Goal: Task Accomplishment & Management: Use online tool/utility

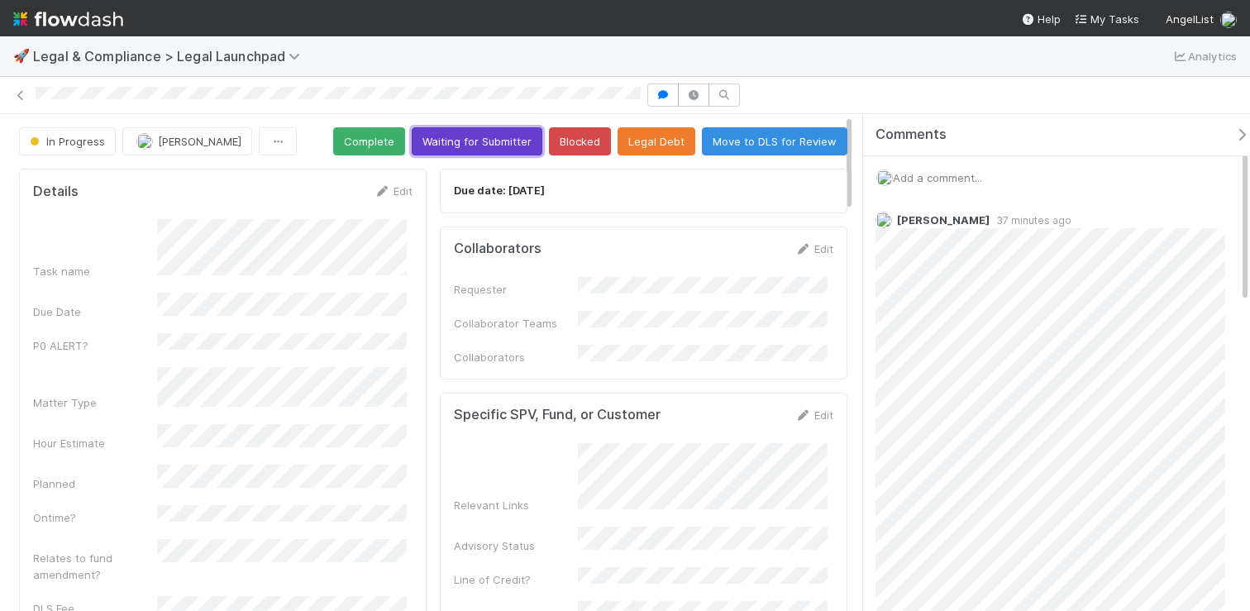
click at [515, 146] on button "Waiting for Submitter" at bounding box center [477, 141] width 131 height 28
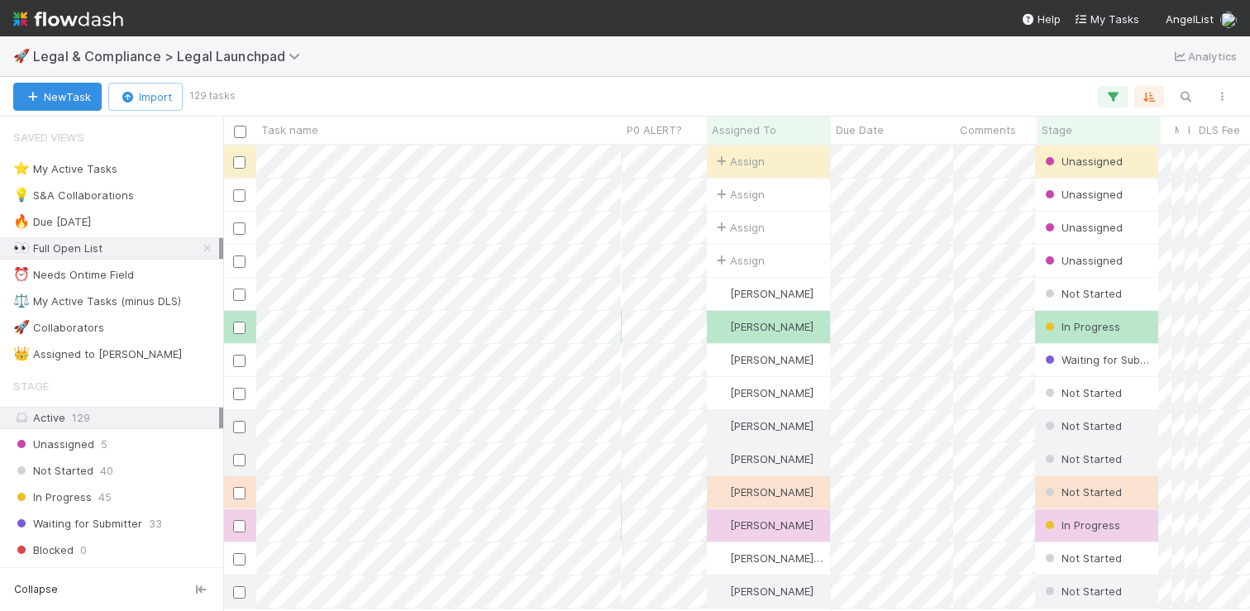
scroll to position [452, 1015]
click at [96, 167] on div "⭐ My Active Tasks" at bounding box center [65, 169] width 104 height 21
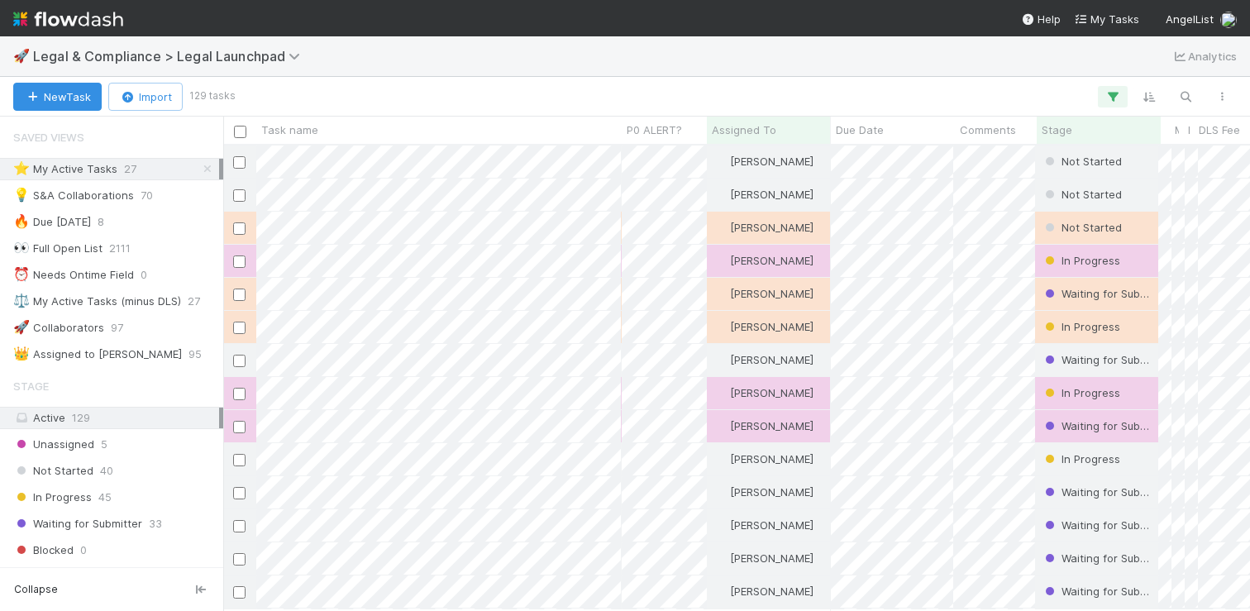
scroll to position [452, 1015]
click at [1064, 122] on span "Stage" at bounding box center [1057, 130] width 31 height 17
click at [1070, 154] on div "Sort First → Last" at bounding box center [1137, 161] width 189 height 25
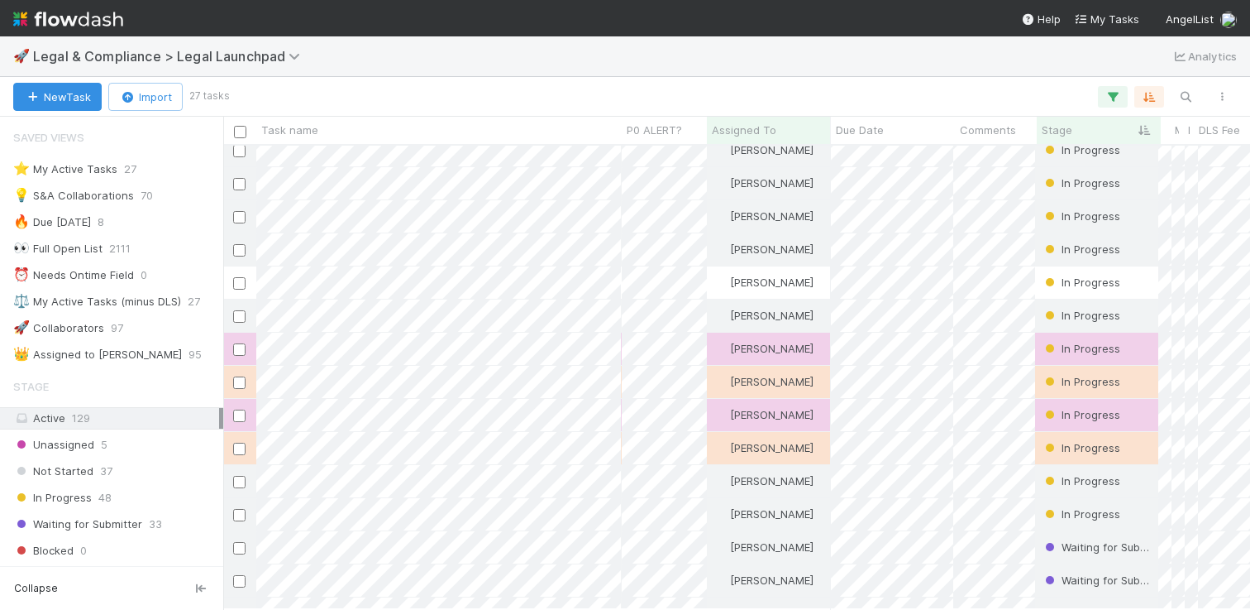
scroll to position [86, 0]
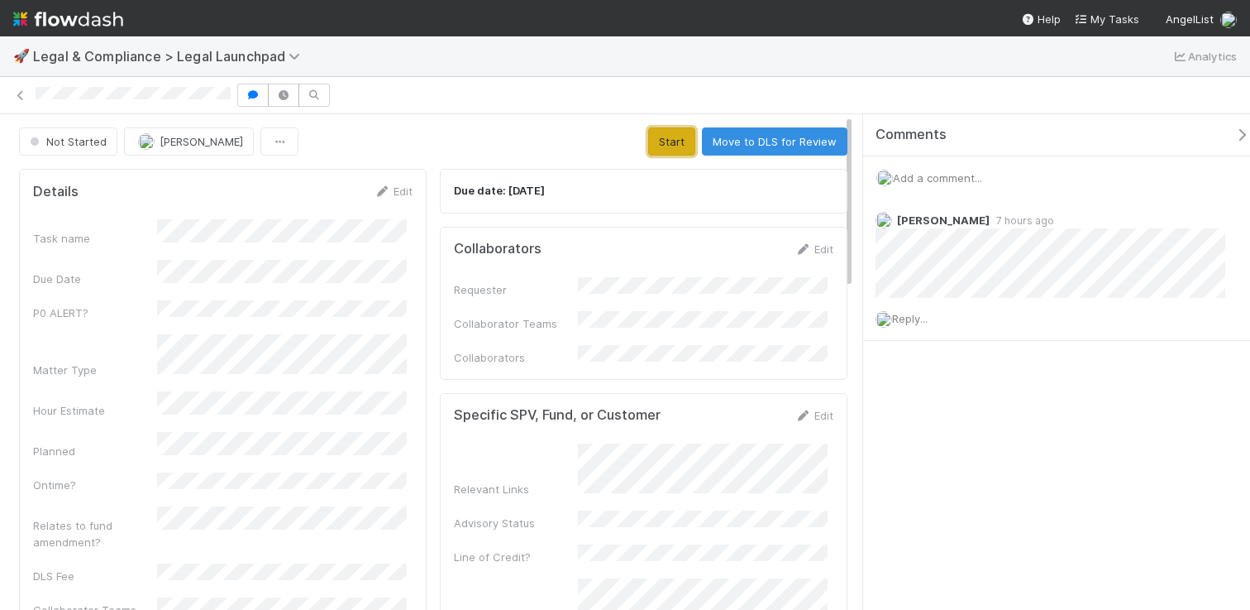
click at [667, 137] on button "Start" at bounding box center [671, 141] width 47 height 28
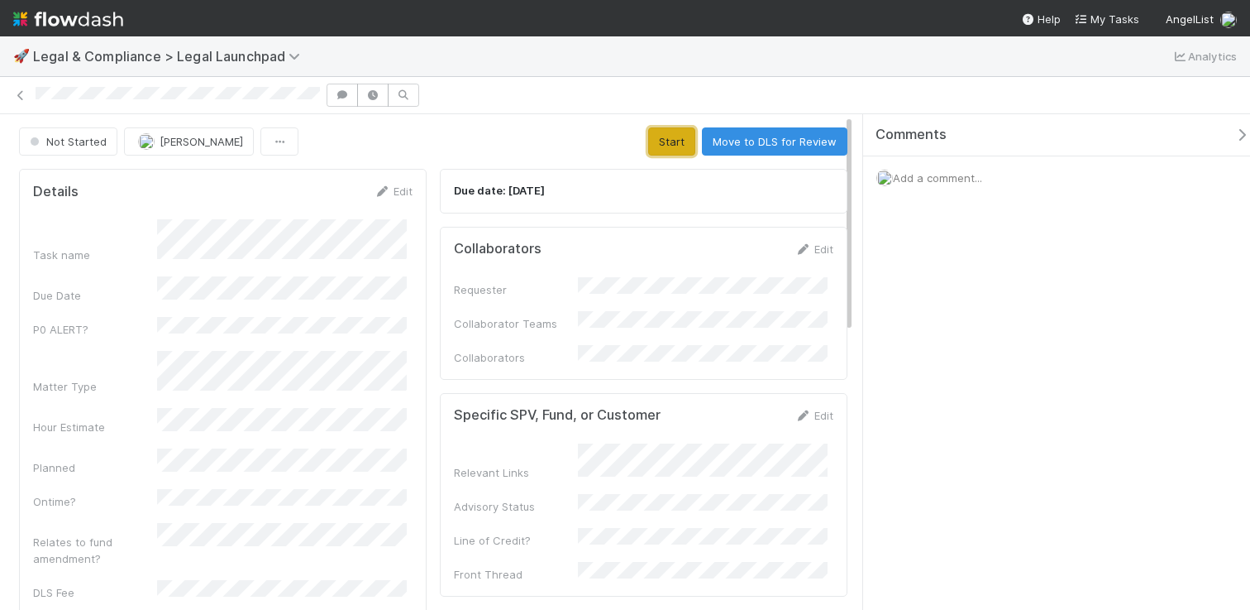
click at [652, 131] on button "Start" at bounding box center [671, 141] width 47 height 28
click at [656, 141] on button "Start" at bounding box center [671, 141] width 47 height 28
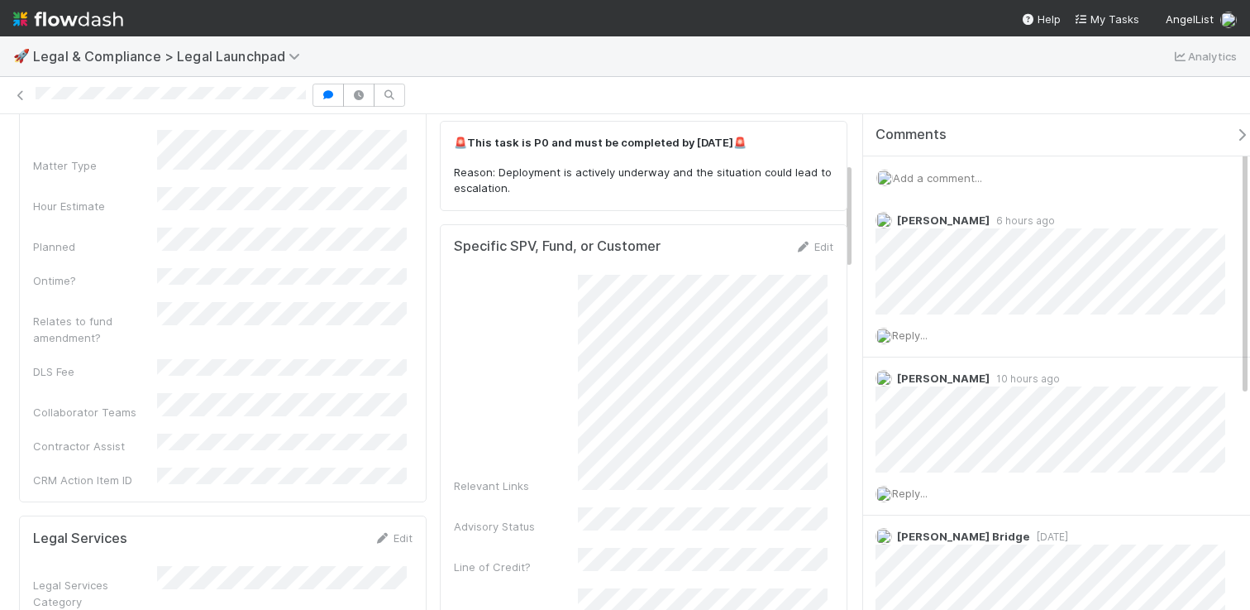
scroll to position [182, 0]
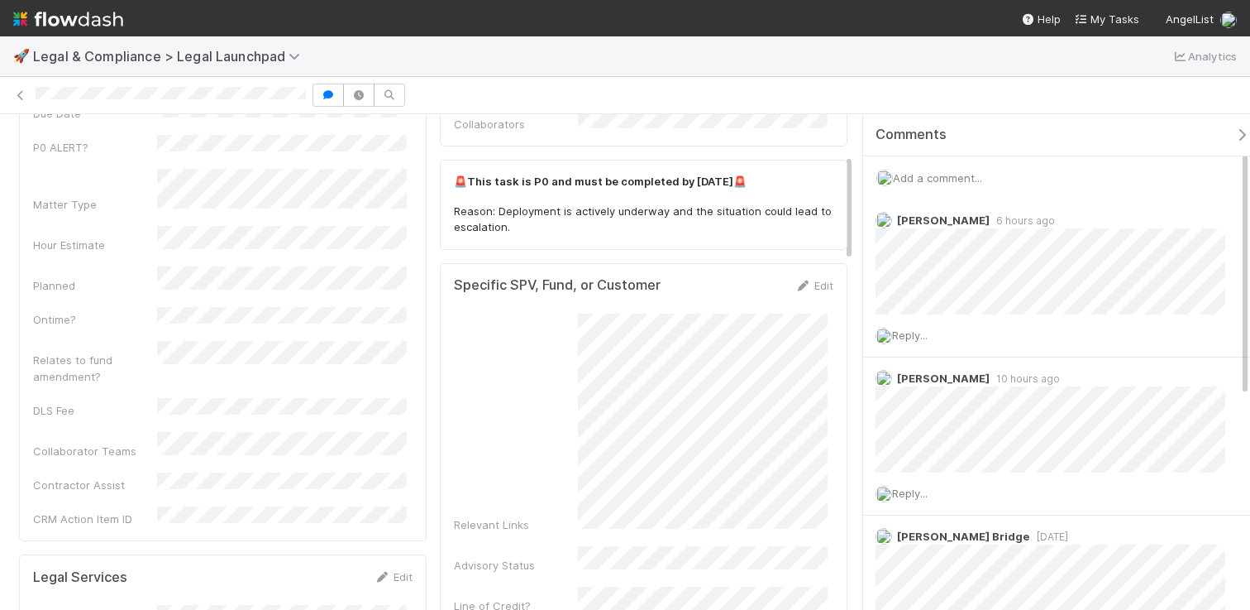
drag, startPoint x: 306, startPoint y: 98, endPoint x: 35, endPoint y: 97, distance: 271.3
click at [35, 97] on div at bounding box center [625, 95] width 1250 height 23
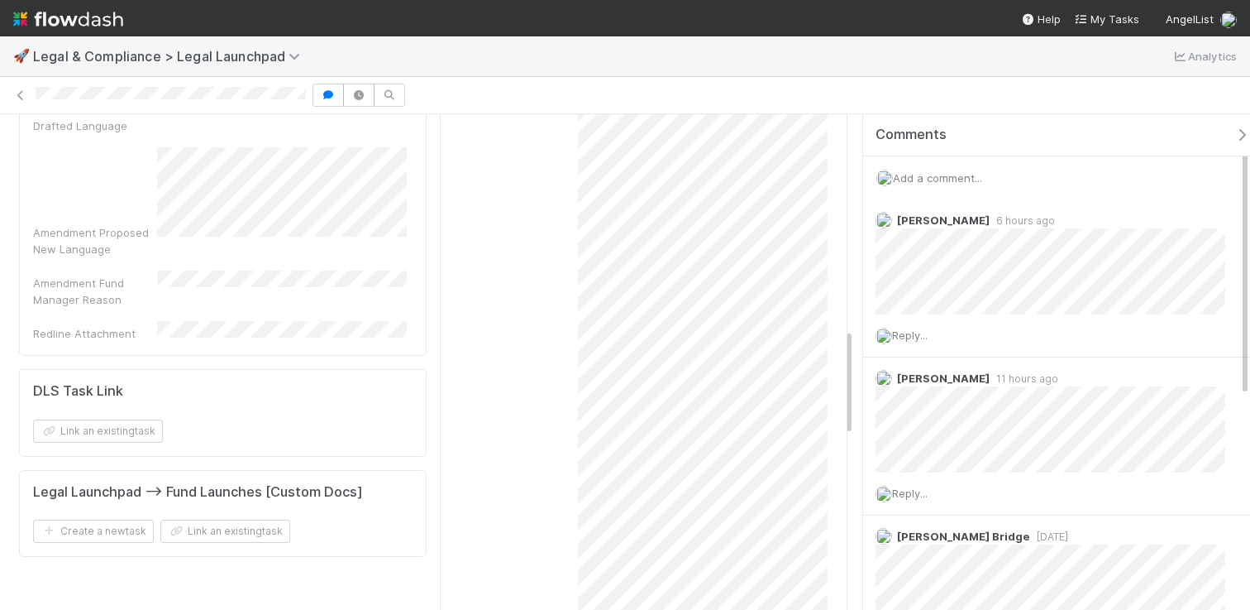
scroll to position [884, 0]
